Goal: Task Accomplishment & Management: Use online tool/utility

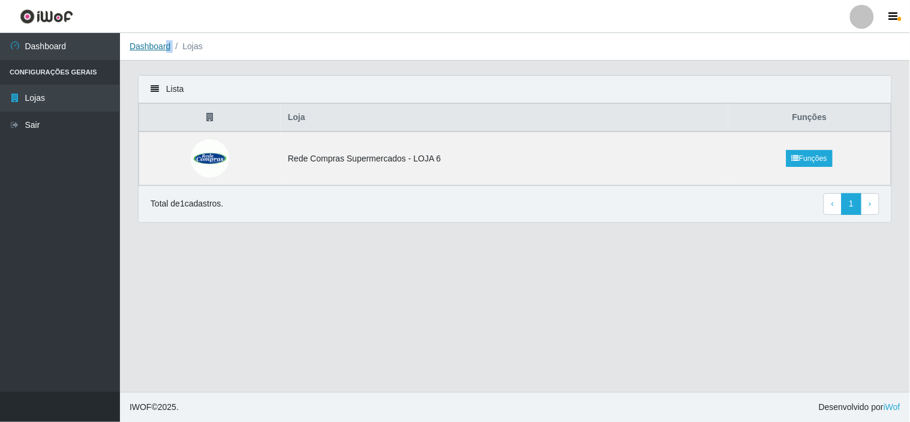
click at [164, 48] on ol "Dashboard Lojas" at bounding box center [515, 47] width 790 height 28
click at [164, 48] on link "Dashboard" at bounding box center [150, 46] width 41 height 10
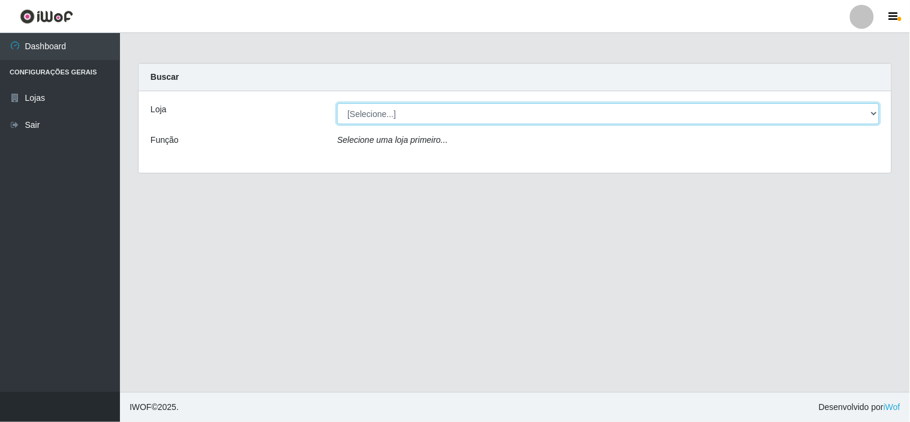
click at [359, 112] on select "[Selecione...] Rede Compras Supermercados - LOJA 6" at bounding box center [608, 113] width 542 height 21
select select "398"
click at [337, 103] on select "[Selecione...] Rede Compras Supermercados - LOJA 6" at bounding box center [608, 113] width 542 height 21
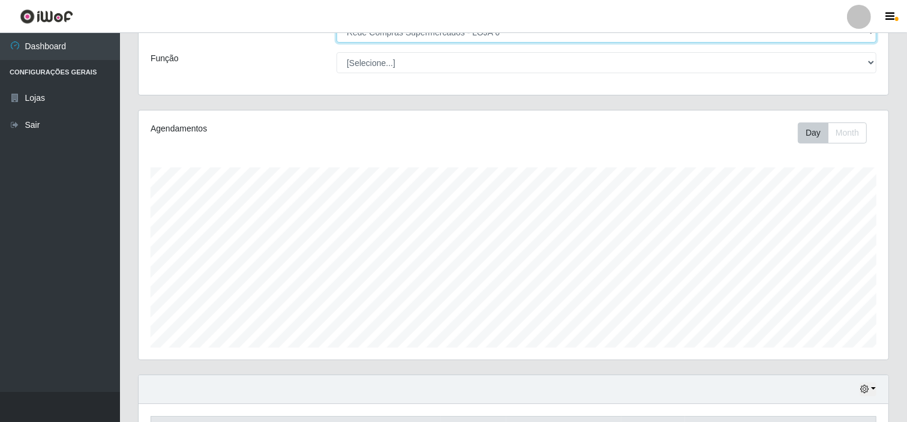
scroll to position [321, 0]
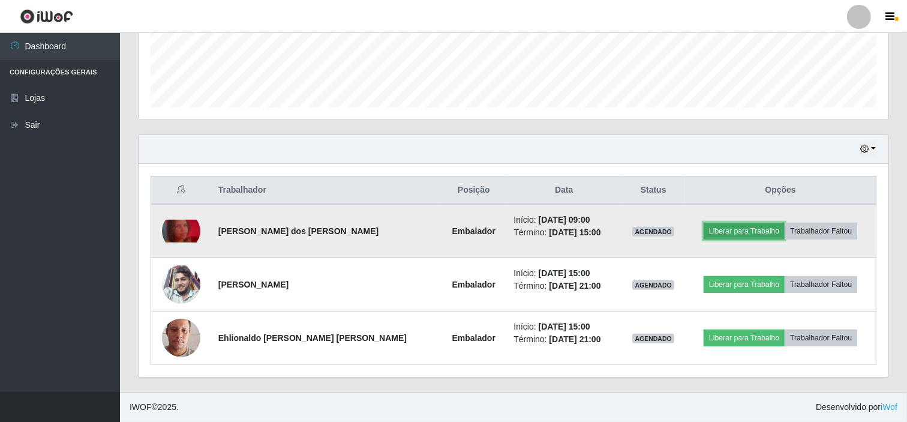
click at [720, 232] on button "Liberar para Trabalho" at bounding box center [743, 230] width 81 height 17
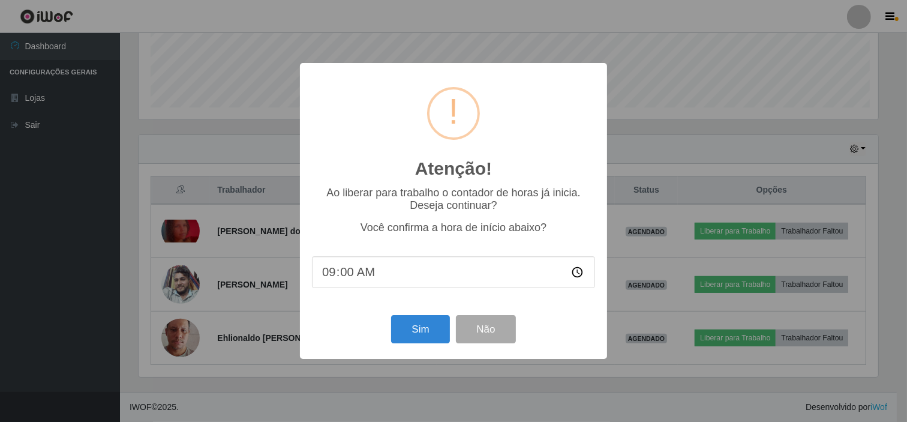
scroll to position [248, 742]
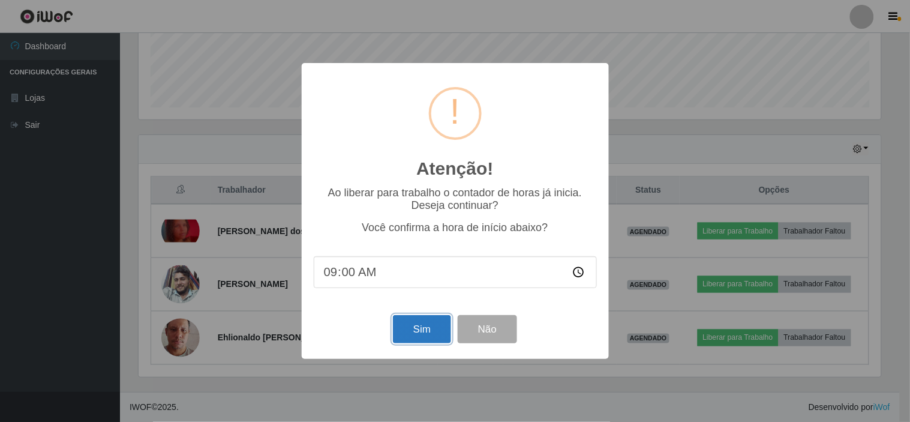
click at [439, 327] on button "Sim" at bounding box center [422, 329] width 58 height 28
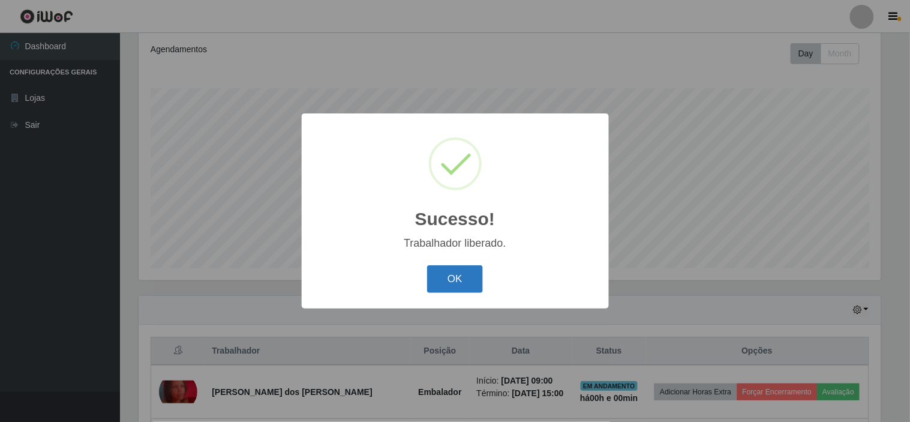
click at [463, 279] on button "OK" at bounding box center [455, 279] width 56 height 28
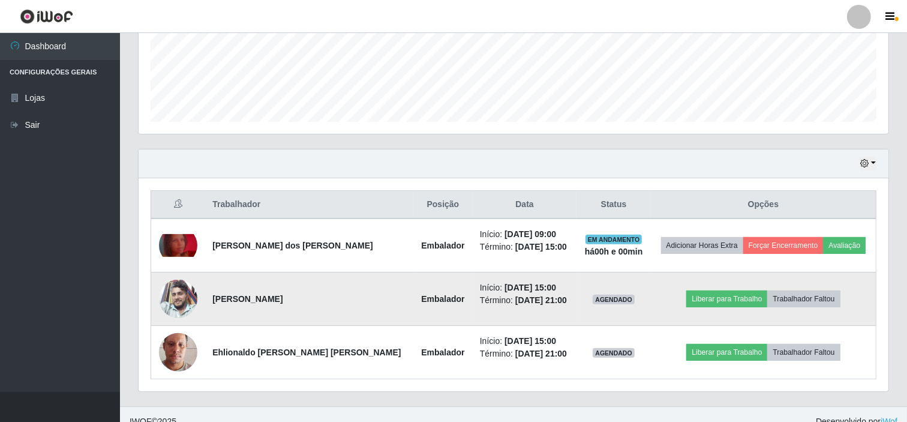
scroll to position [321, 0]
